Goal: Information Seeking & Learning: Understand process/instructions

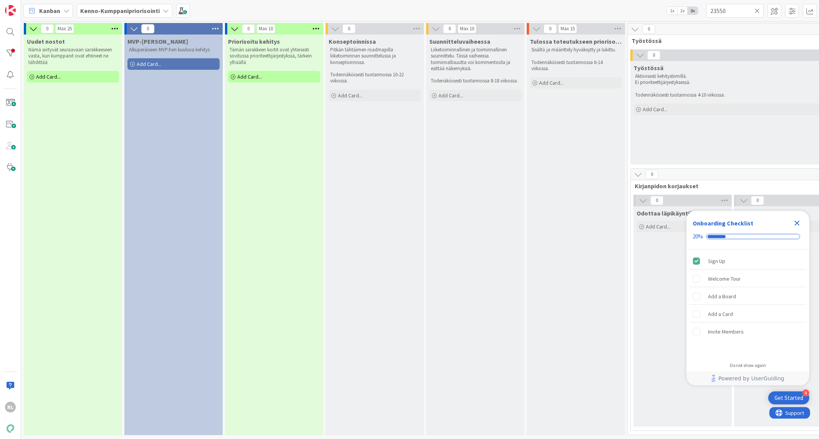
click at [756, 8] on icon at bounding box center [756, 10] width 5 height 7
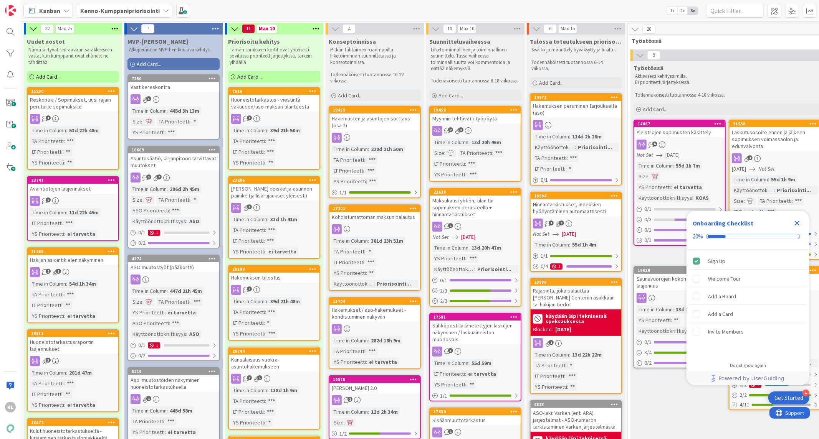
click at [164, 6] on div "Kenno-Kumppanipriorisointi" at bounding box center [125, 11] width 96 height 14
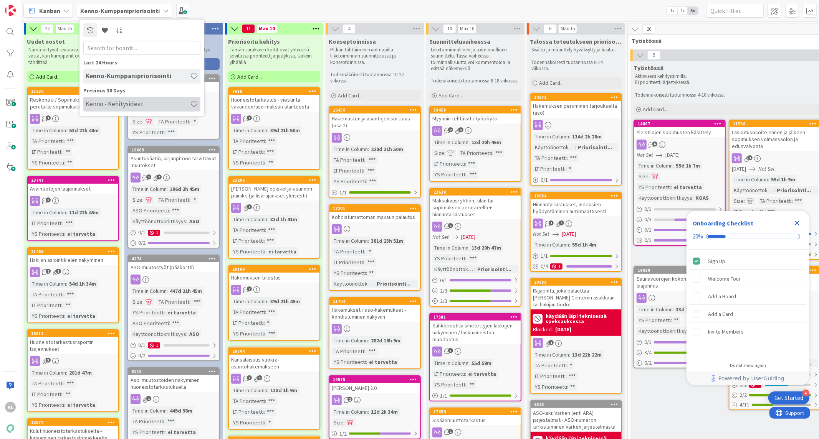
click at [117, 105] on h4 "Kenno - Kehitysideat" at bounding box center [138, 104] width 104 height 8
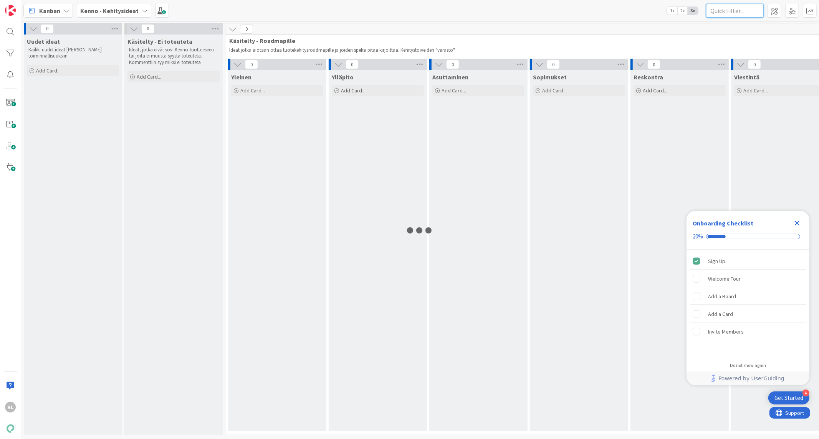
click at [733, 7] on input "text" at bounding box center [735, 11] width 58 height 14
type input "h"
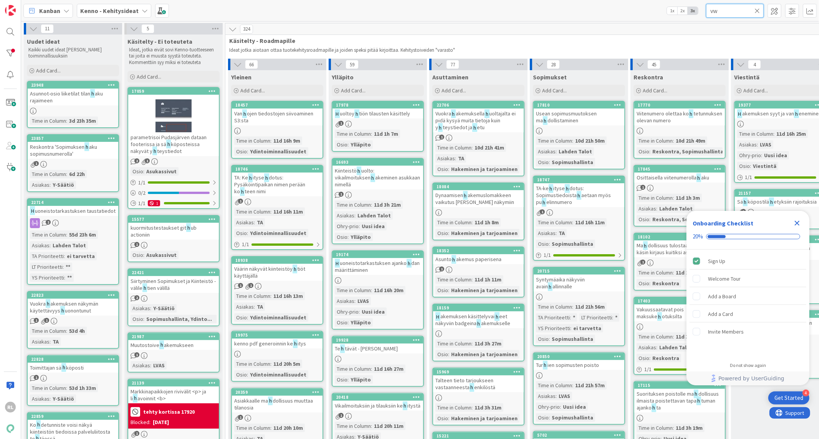
type input "v"
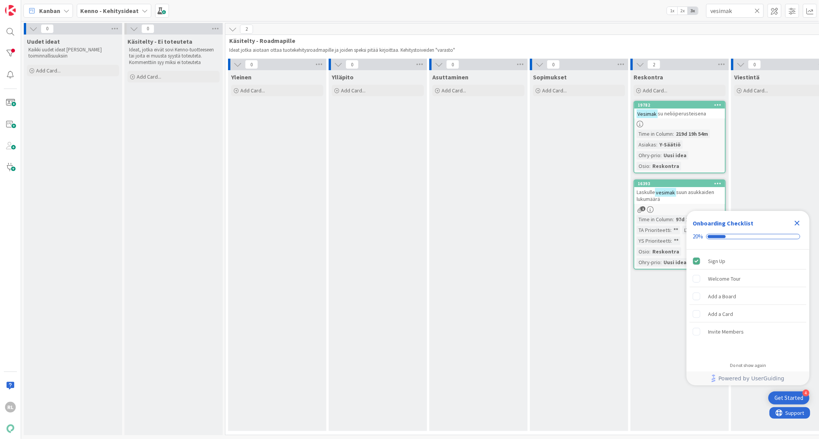
click at [799, 225] on icon "Close Checklist" at bounding box center [796, 223] width 5 height 5
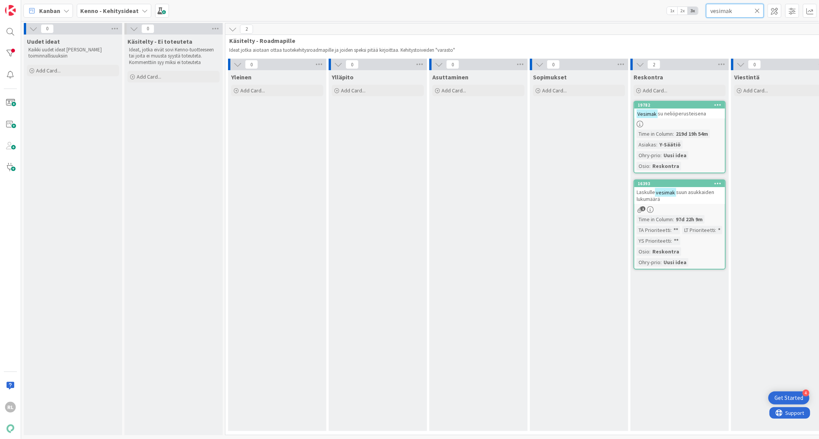
drag, startPoint x: 741, startPoint y: 12, endPoint x: 667, endPoint y: 15, distance: 73.8
click at [667, 15] on div "Kanban Kenno - Kehitysideat 1x 2x 3x vesimak" at bounding box center [420, 10] width 798 height 21
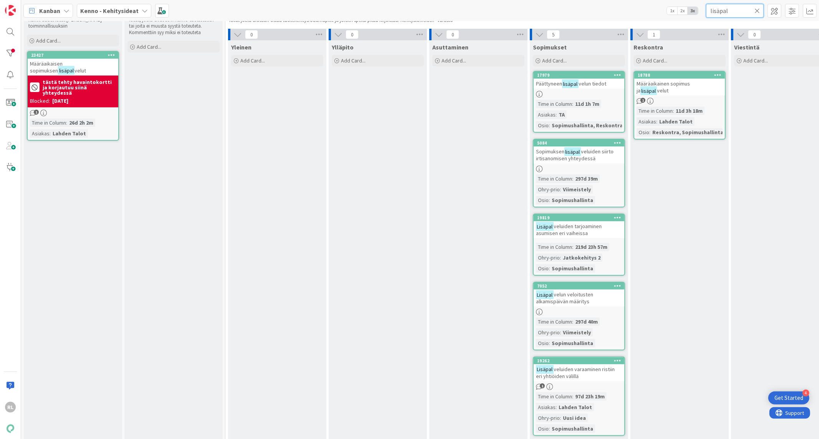
scroll to position [43, 0]
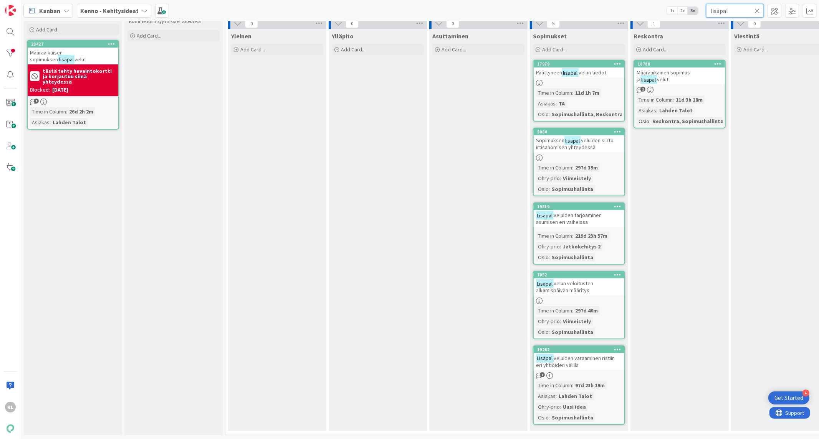
type input "lisäpal"
click at [574, 289] on div "Lisäpal velun veloitusten alkamispäivän määritys" at bounding box center [578, 287] width 91 height 17
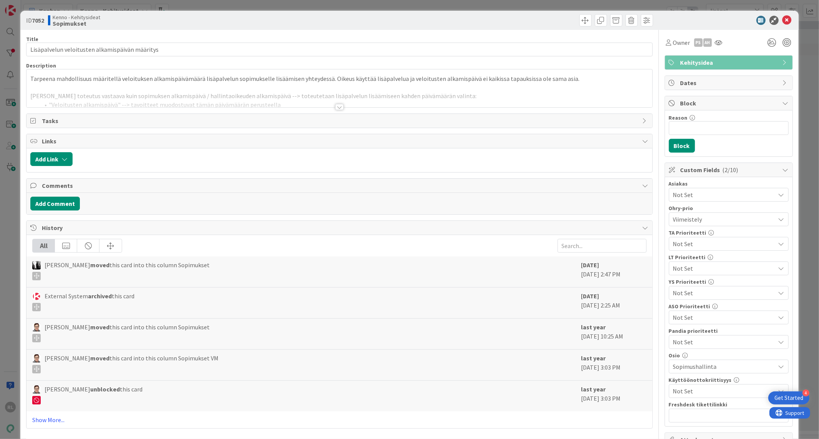
click at [335, 108] on div at bounding box center [339, 107] width 8 height 6
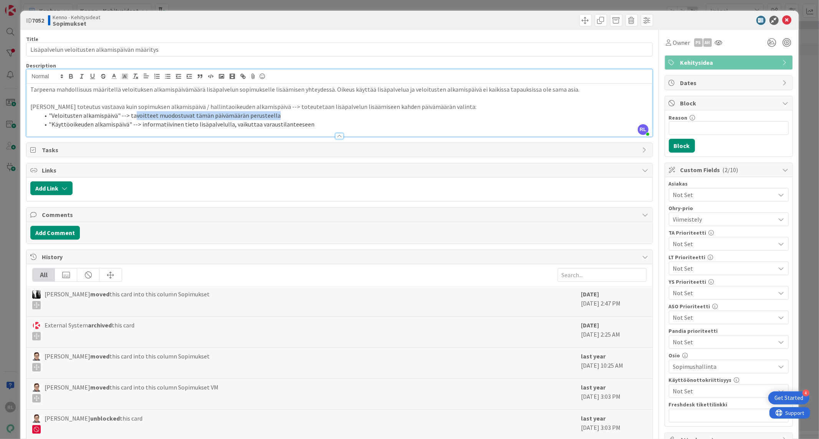
drag, startPoint x: 284, startPoint y: 116, endPoint x: 132, endPoint y: 112, distance: 152.4
click at [132, 112] on li ""Veloitusten alkamispäivä" --> tavoitteet muodostuvat tämän päivämäärän peruste…" at bounding box center [344, 115] width 608 height 9
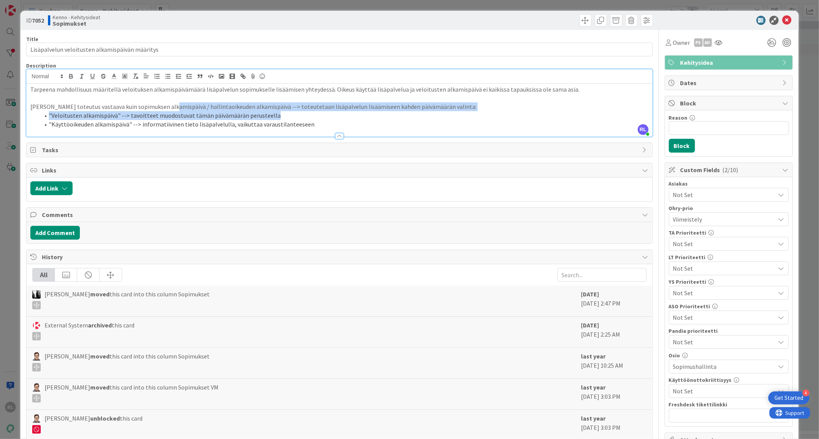
drag, startPoint x: 164, startPoint y: 106, endPoint x: 438, endPoint y: 112, distance: 274.9
click at [438, 112] on div "Tarpeena mahdollisuus määritellä veloituksen alkamispäivämäärä lisäpalvelun sop…" at bounding box center [338, 110] width 625 height 53
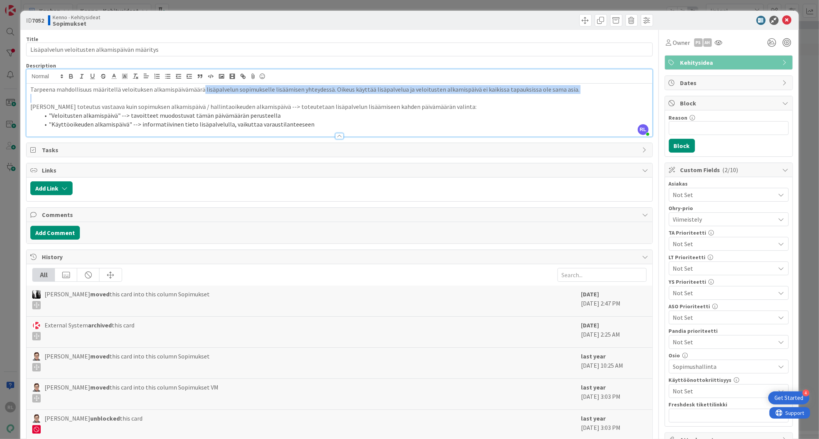
drag, startPoint x: 200, startPoint y: 91, endPoint x: 417, endPoint y: 100, distance: 217.8
click at [417, 100] on div "Tarpeena mahdollisuus määritellä veloituksen alkamispäivämäärä lisäpalvelun sop…" at bounding box center [338, 110] width 625 height 53
